Goal: Transaction & Acquisition: Purchase product/service

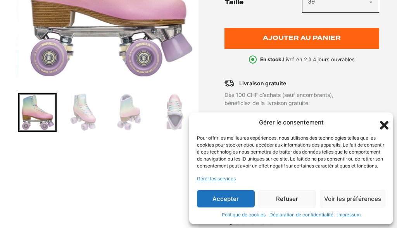
scroll to position [222, 0]
click at [381, 118] on icon "Fermer la boîte de dialogue" at bounding box center [383, 124] width 13 height 13
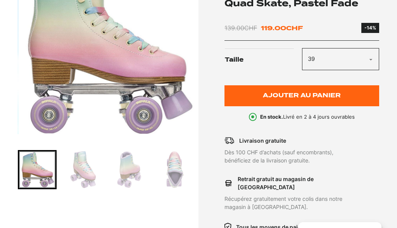
scroll to position [229, 0]
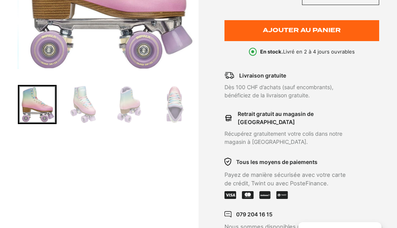
click at [86, 111] on img "Go to slide 2" at bounding box center [83, 104] width 36 height 36
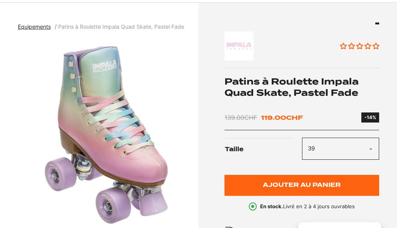
scroll to position [132, 0]
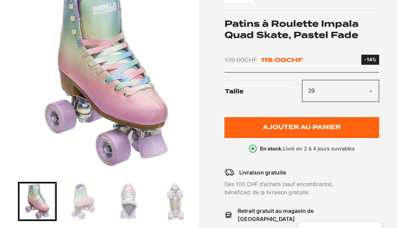
drag, startPoint x: 86, startPoint y: 196, endPoint x: 99, endPoint y: 196, distance: 12.8
click at [86, 195] on img "Go to slide 3" at bounding box center [83, 201] width 36 height 36
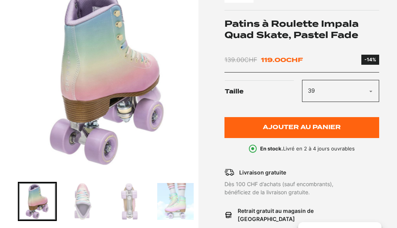
click at [126, 199] on img "Go to slide 5" at bounding box center [129, 201] width 36 height 36
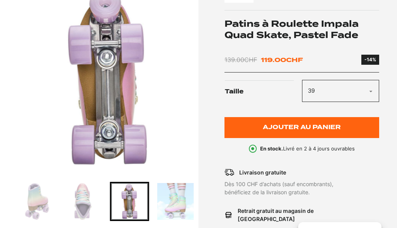
click at [166, 199] on img "Go to slide 6" at bounding box center [175, 201] width 36 height 36
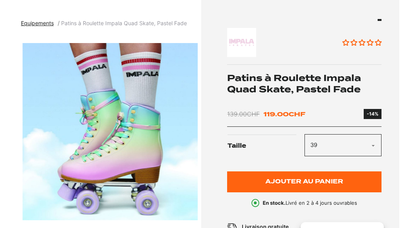
scroll to position [86, 0]
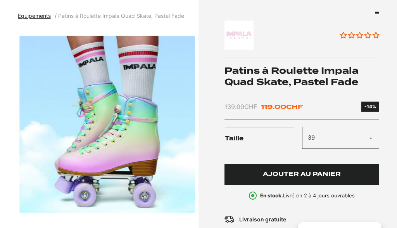
click at [323, 172] on span "Ajouter au panier" at bounding box center [302, 174] width 78 height 7
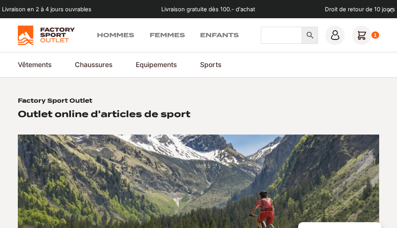
click at [287, 38] on input "Chercher" at bounding box center [281, 35] width 41 height 17
type input "rollers quad"
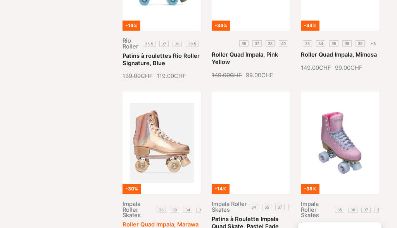
scroll to position [501, 0]
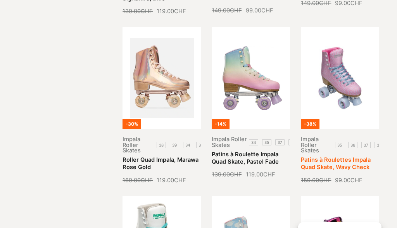
drag, startPoint x: 349, startPoint y: 158, endPoint x: 359, endPoint y: 158, distance: 9.7
click at [359, 158] on link "Patins à Roulettes Impala Quad Skate, Wavy Check" at bounding box center [336, 163] width 70 height 14
drag, startPoint x: 353, startPoint y: 158, endPoint x: 363, endPoint y: 158, distance: 10.1
click at [363, 158] on link "Patins à Roulettes Impala Quad Skate, Wavy Check" at bounding box center [336, 163] width 70 height 14
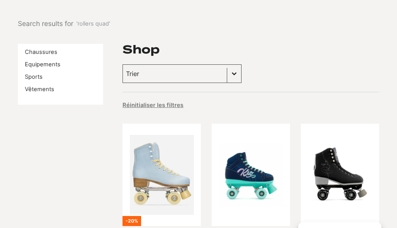
scroll to position [0, 0]
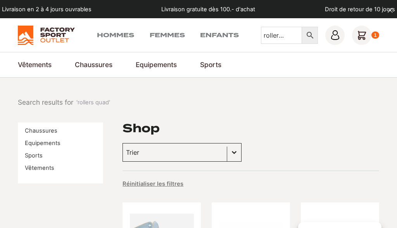
click at [231, 151] on button "Basculer la liste" at bounding box center [234, 152] width 14 height 18
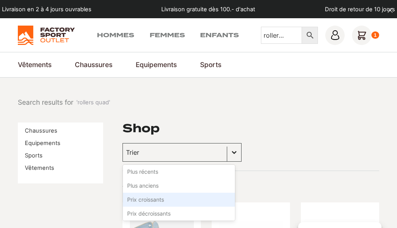
click at [182, 200] on li "Prix croissants" at bounding box center [179, 199] width 112 height 14
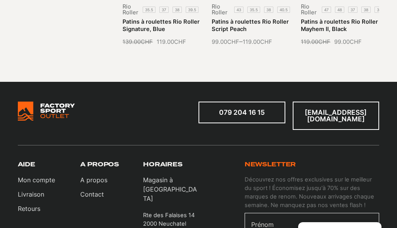
scroll to position [539, 0]
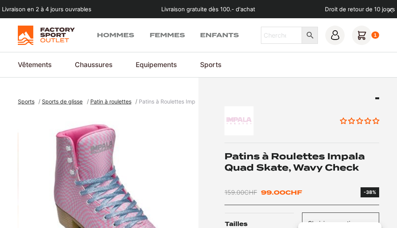
scroll to position [104, 0]
